Goal: Task Accomplishment & Management: Complete application form

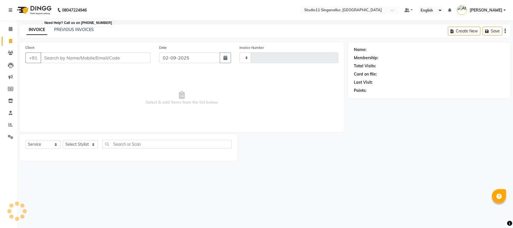
select select "service"
type input "4084"
select select "6616"
click at [88, 140] on div "Select Service Product Membership Package Voucher Prepaid Gift Card Select Styl…" at bounding box center [128, 146] width 206 height 13
click at [87, 144] on select "Select Stylist [PERSON_NAME] Divya [PERSON_NAME] [PERSON_NAME] [PERSON_NAME] [P…" at bounding box center [80, 144] width 35 height 9
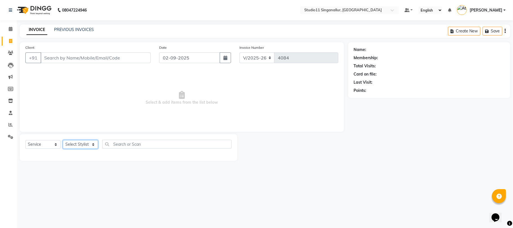
select select "51156"
click at [63, 140] on select "Select Stylist [PERSON_NAME] Divya [PERSON_NAME] [PERSON_NAME] [PERSON_NAME] [P…" at bounding box center [80, 144] width 35 height 9
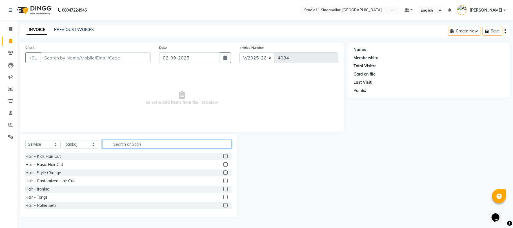
click at [145, 144] on input "text" at bounding box center [166, 144] width 129 height 9
click at [223, 157] on label at bounding box center [225, 156] width 4 height 4
click at [223, 157] on input "checkbox" at bounding box center [225, 157] width 4 height 4
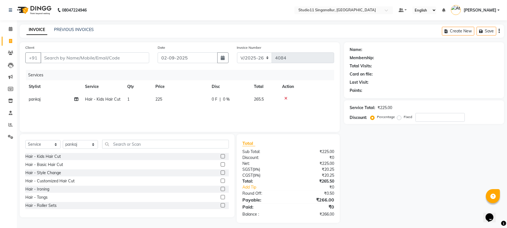
checkbox input "false"
click at [175, 94] on td "225" at bounding box center [180, 99] width 56 height 13
select select "51156"
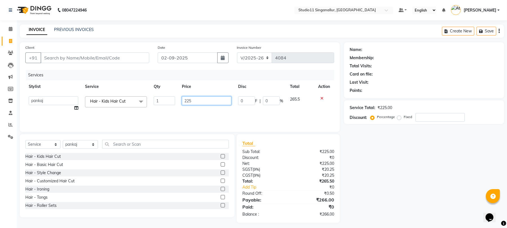
click at [204, 97] on input "225" at bounding box center [207, 100] width 50 height 9
click at [194, 102] on input "225" at bounding box center [207, 100] width 50 height 9
type input "2"
type input "350"
click at [137, 63] on div "Client +91" at bounding box center [87, 55] width 132 height 23
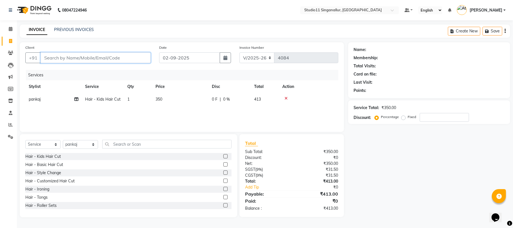
click at [137, 59] on input "Client" at bounding box center [96, 57] width 110 height 11
type input "9"
type input "0"
type input "9585116515"
click at [148, 59] on button "Add Client" at bounding box center [136, 57] width 29 height 11
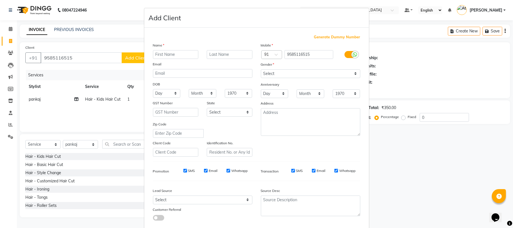
click at [153, 56] on input "text" at bounding box center [176, 54] width 46 height 9
type input "Sabana"
click at [261, 70] on select "Select [DEMOGRAPHIC_DATA] [DEMOGRAPHIC_DATA] Other Prefer Not To Say" at bounding box center [310, 73] width 99 height 9
select select "[DEMOGRAPHIC_DATA]"
click at [261, 69] on select "Select [DEMOGRAPHIC_DATA] [DEMOGRAPHIC_DATA] Other Prefer Not To Say" at bounding box center [310, 73] width 99 height 9
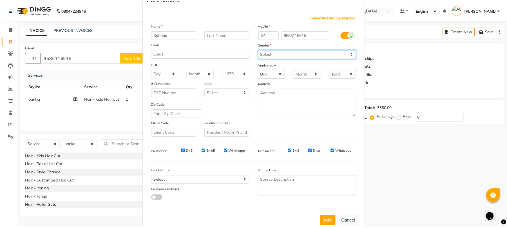
scroll to position [31, 0]
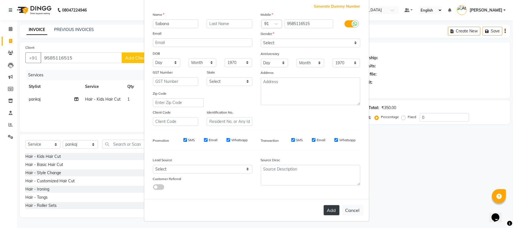
click at [330, 209] on button "Add" at bounding box center [331, 210] width 16 height 10
select select
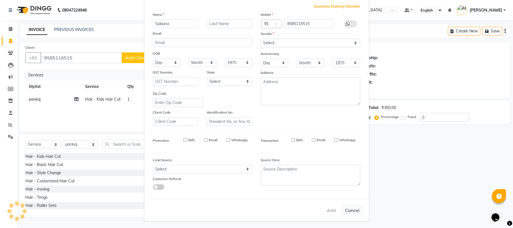
select select
checkbox input "false"
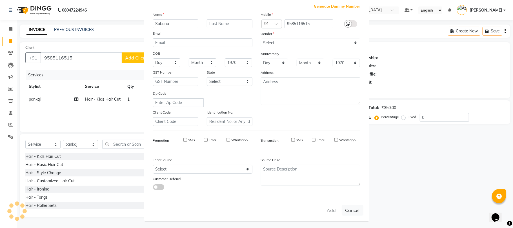
checkbox input "false"
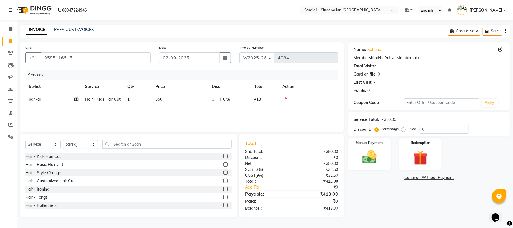
click at [168, 111] on div "Services Stylist Service Qty Price Disc Total Action pankaj Hair - Kids Hair Cu…" at bounding box center [181, 98] width 313 height 56
click at [201, 95] on td "350" at bounding box center [180, 99] width 56 height 13
select select "51156"
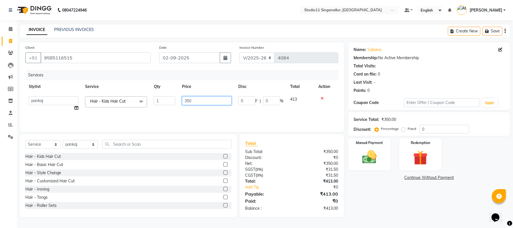
click at [203, 101] on input "350" at bounding box center [207, 100] width 50 height 9
type input "340"
click at [221, 74] on div "Services" at bounding box center [184, 75] width 316 height 10
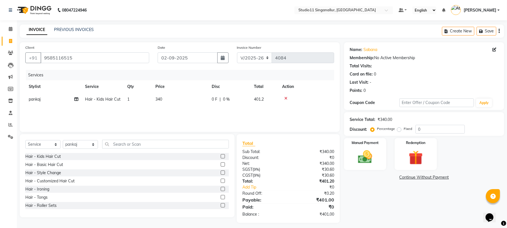
click at [168, 101] on td "340" at bounding box center [180, 99] width 56 height 13
select select "51156"
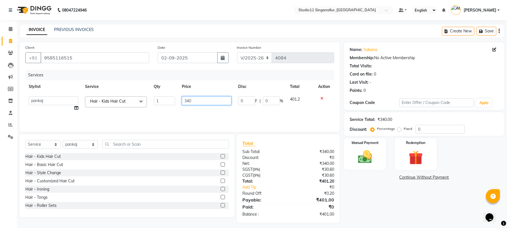
click at [189, 101] on input "340" at bounding box center [207, 100] width 50 height 9
click at [201, 101] on input "340" at bounding box center [207, 100] width 50 height 9
type input "339"
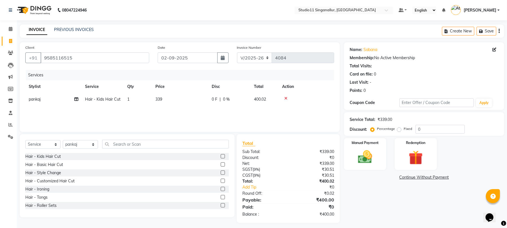
click at [204, 74] on div "Services" at bounding box center [182, 75] width 312 height 10
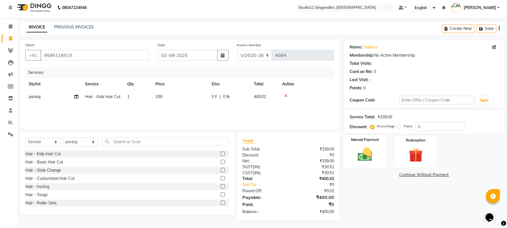
scroll to position [3, 0]
click at [377, 153] on img at bounding box center [365, 153] width 24 height 17
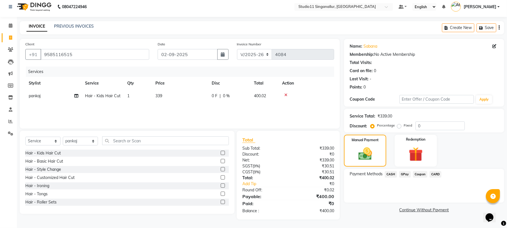
click at [394, 175] on span "CASH" at bounding box center [391, 174] width 12 height 6
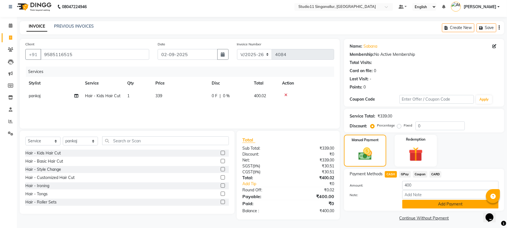
click at [417, 200] on button "Add Payment" at bounding box center [450, 204] width 96 height 9
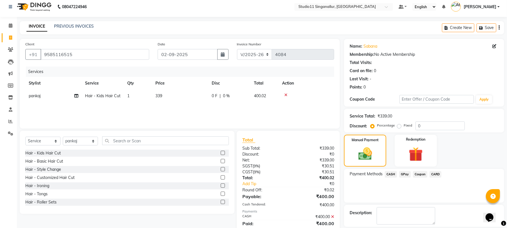
scroll to position [30, 0]
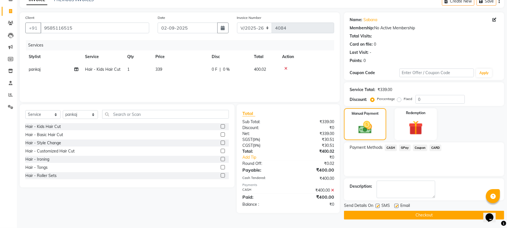
click at [397, 205] on label at bounding box center [396, 206] width 4 height 4
click at [397, 205] on input "checkbox" at bounding box center [396, 206] width 4 height 4
checkbox input "false"
click at [378, 207] on label at bounding box center [378, 206] width 4 height 4
click at [378, 207] on input "checkbox" at bounding box center [378, 206] width 4 height 4
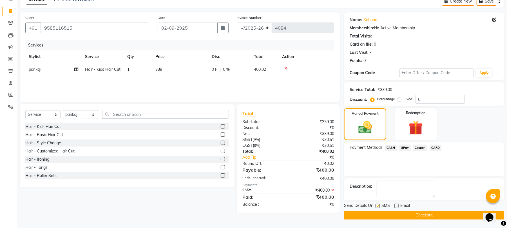
checkbox input "false"
click at [380, 214] on button "Checkout" at bounding box center [424, 215] width 160 height 9
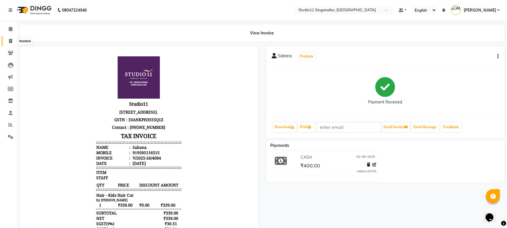
click at [12, 38] on span at bounding box center [11, 41] width 10 height 6
select select "service"
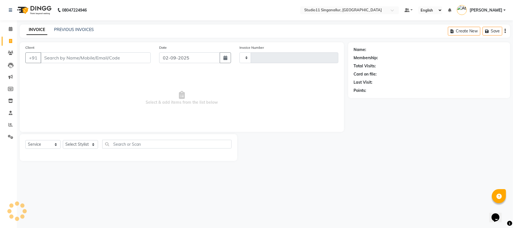
type input "4085"
select select "6616"
click at [64, 53] on input "Client" at bounding box center [96, 57] width 110 height 11
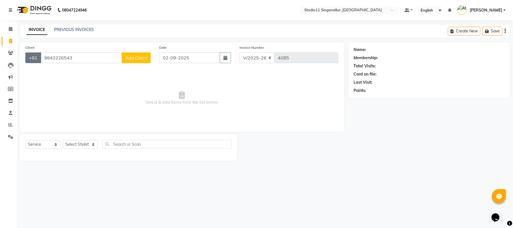
drag, startPoint x: 88, startPoint y: 55, endPoint x: 33, endPoint y: 59, distance: 54.7
click at [33, 59] on div "[PHONE_NUMBER] Add Client" at bounding box center [87, 57] width 125 height 11
click at [66, 55] on input "9843226543" at bounding box center [81, 57] width 81 height 11
click at [69, 50] on div "Client [PHONE_NUMBER] Add Client" at bounding box center [88, 55] width 134 height 23
click at [65, 58] on input "9843226543" at bounding box center [81, 57] width 81 height 11
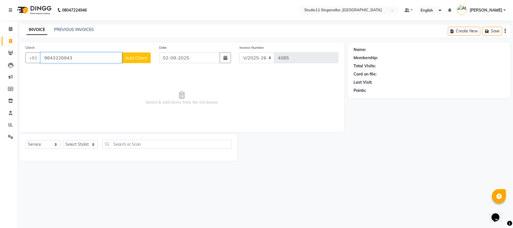
type input "9843226943"
select select "1: Object"
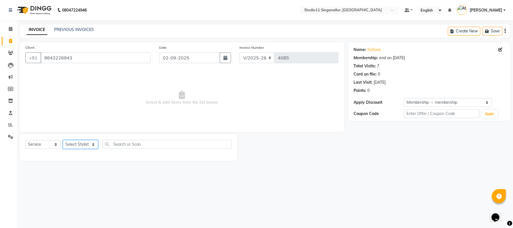
click at [80, 146] on select "Select Stylist [PERSON_NAME] Divya [PERSON_NAME] [PERSON_NAME] [PERSON_NAME] [P…" at bounding box center [80, 144] width 35 height 9
select select "61956"
click at [63, 140] on select "Select Stylist [PERSON_NAME] Divya [PERSON_NAME] [PERSON_NAME] [PERSON_NAME] [P…" at bounding box center [80, 144] width 35 height 9
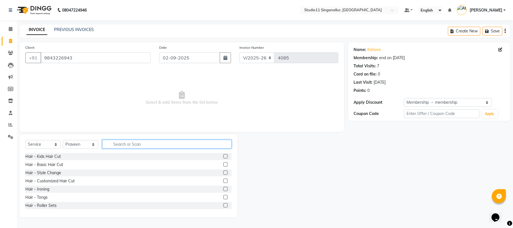
click at [153, 144] on input "text" at bounding box center [166, 144] width 129 height 9
type input "hair cut"
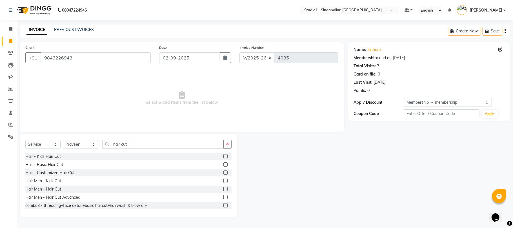
click at [223, 187] on label at bounding box center [225, 189] width 4 height 4
click at [223, 187] on input "checkbox" at bounding box center [225, 189] width 4 height 4
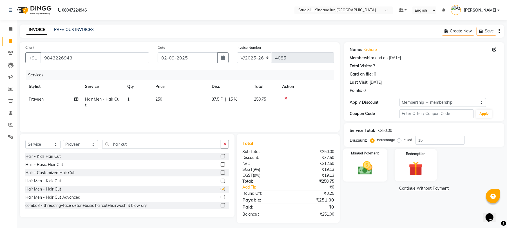
checkbox input "false"
click at [372, 169] on img at bounding box center [365, 167] width 24 height 17
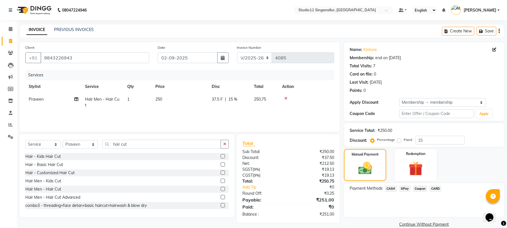
click at [404, 191] on span "GPay" at bounding box center [405, 188] width 12 height 6
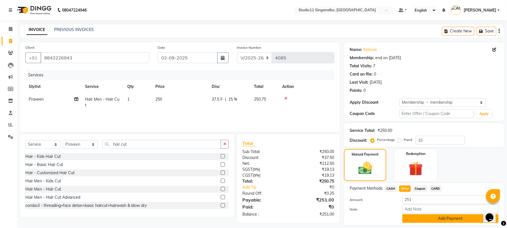
click at [417, 216] on button "Add Payment" at bounding box center [450, 218] width 96 height 9
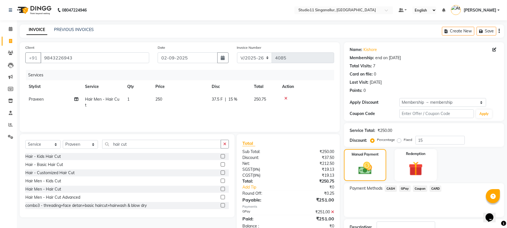
scroll to position [41, 0]
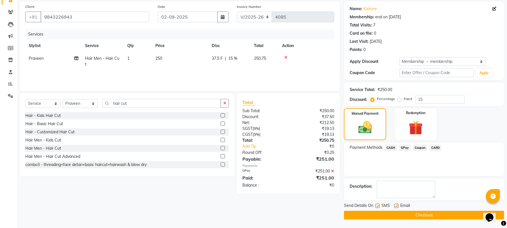
click at [397, 204] on label at bounding box center [396, 206] width 4 height 4
click at [397, 204] on input "checkbox" at bounding box center [396, 206] width 4 height 4
checkbox input "false"
click at [379, 205] on label at bounding box center [378, 206] width 4 height 4
click at [379, 205] on input "checkbox" at bounding box center [378, 206] width 4 height 4
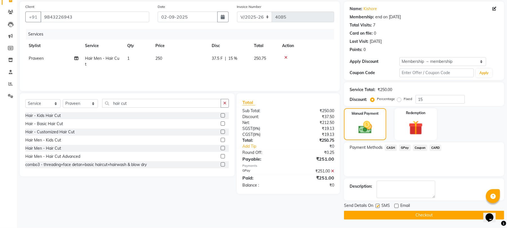
checkbox input "false"
click at [379, 215] on button "Checkout" at bounding box center [424, 215] width 160 height 9
